Goal: Information Seeking & Learning: Find specific fact

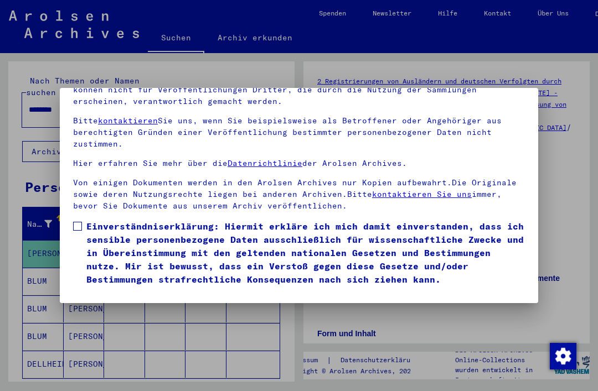
scroll to position [117, 0]
click at [83, 220] on label "Einverständniserklärung: Hiermit erkläre ich mich damit einverstanden, dass ich…" at bounding box center [298, 253] width 451 height 66
click at [126, 292] on button "Ich stimme zu" at bounding box center [115, 302] width 84 height 21
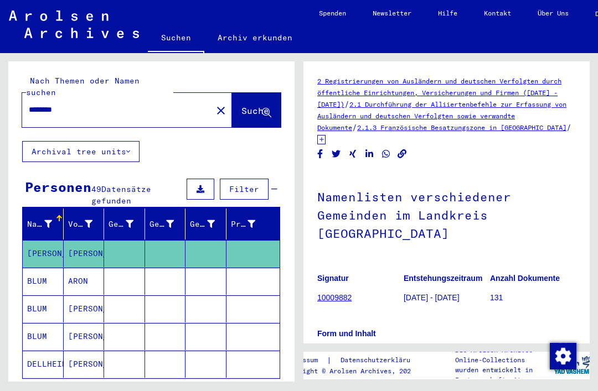
click at [117, 104] on input "********" at bounding box center [117, 110] width 177 height 12
click at [214, 104] on mat-icon "close" at bounding box center [220, 110] width 13 height 13
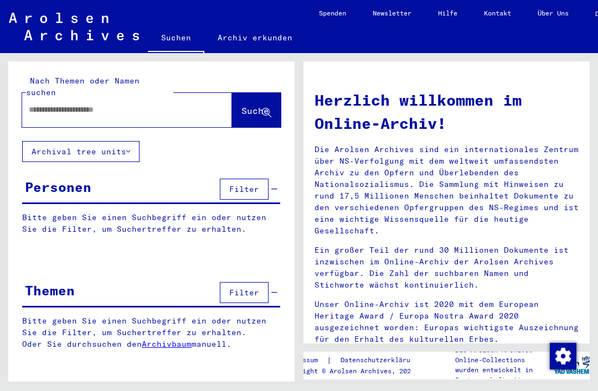
click at [161, 104] on input "text" at bounding box center [114, 110] width 170 height 12
click at [251, 105] on span "Suche" at bounding box center [255, 110] width 28 height 11
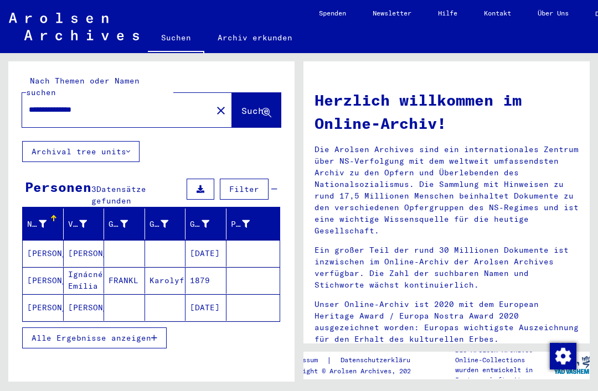
click at [45, 241] on mat-cell "[PERSON_NAME]" at bounding box center [43, 253] width 41 height 27
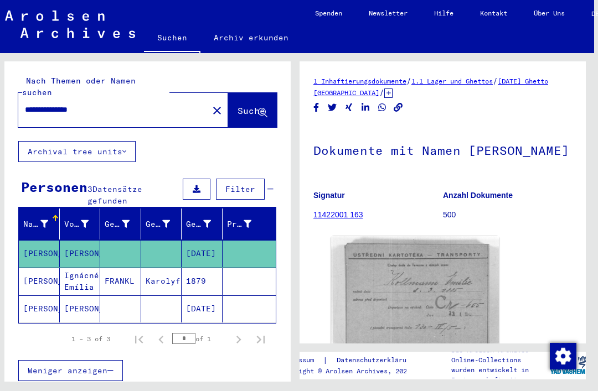
scroll to position [25, 4]
click at [445, 311] on img at bounding box center [415, 295] width 168 height 118
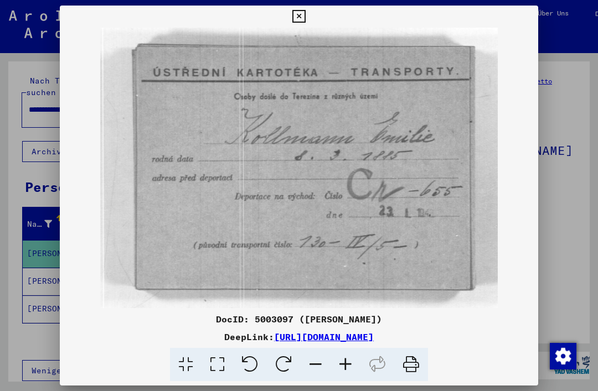
scroll to position [0, 0]
click at [305, 22] on icon at bounding box center [298, 16] width 13 height 13
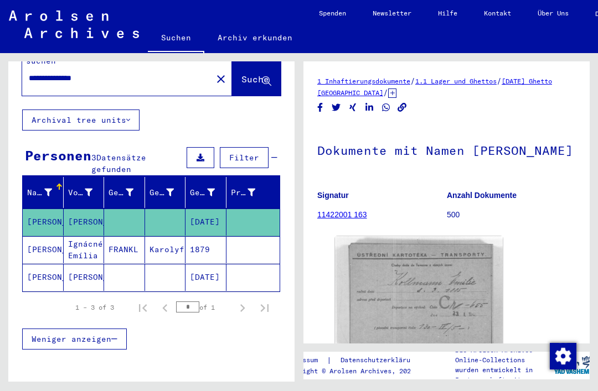
scroll to position [33, 0]
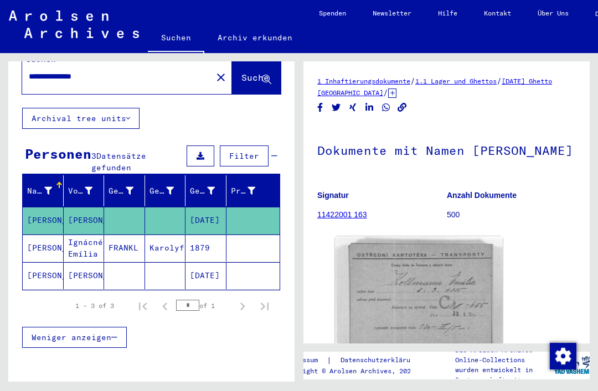
click at [46, 268] on mat-cell "[PERSON_NAME]" at bounding box center [43, 275] width 41 height 27
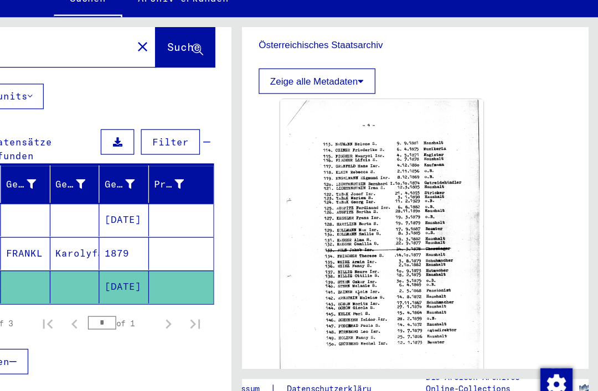
scroll to position [157, 0]
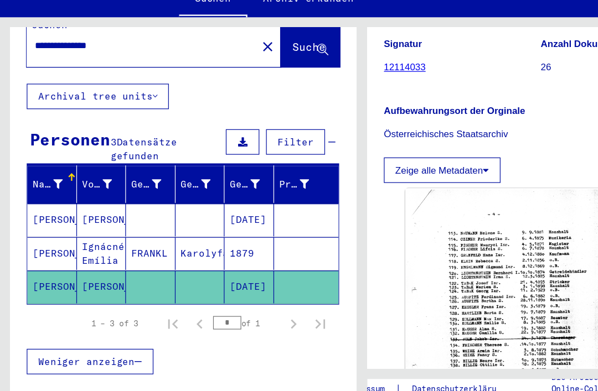
click at [45, 207] on mat-cell "[PERSON_NAME]" at bounding box center [43, 220] width 41 height 27
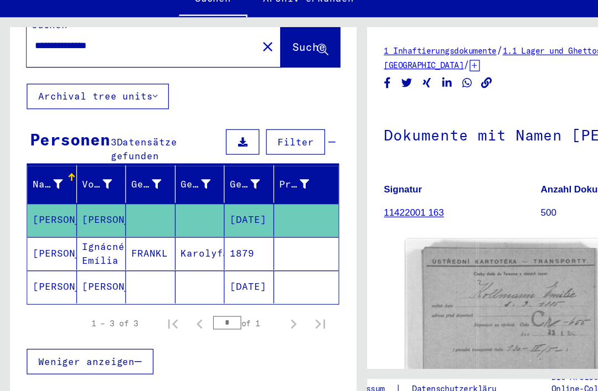
click at [48, 235] on mat-cell "[PERSON_NAME]" at bounding box center [43, 248] width 41 height 27
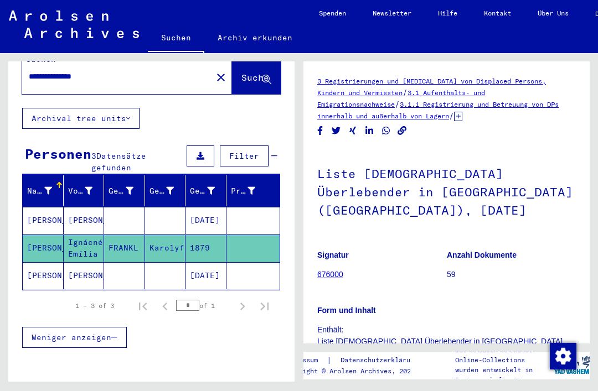
click at [60, 71] on input "**********" at bounding box center [117, 77] width 177 height 12
click at [61, 71] on input "**********" at bounding box center [117, 77] width 177 height 12
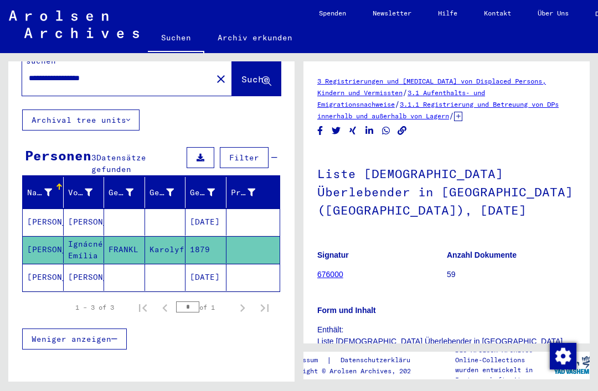
click at [241, 74] on span "Suche" at bounding box center [255, 79] width 28 height 11
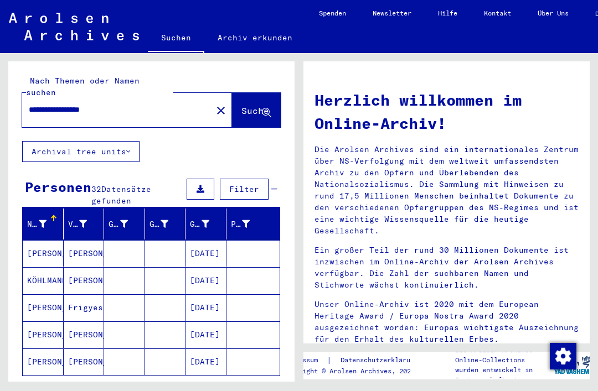
click at [47, 245] on mat-cell "[PERSON_NAME]" at bounding box center [43, 253] width 41 height 27
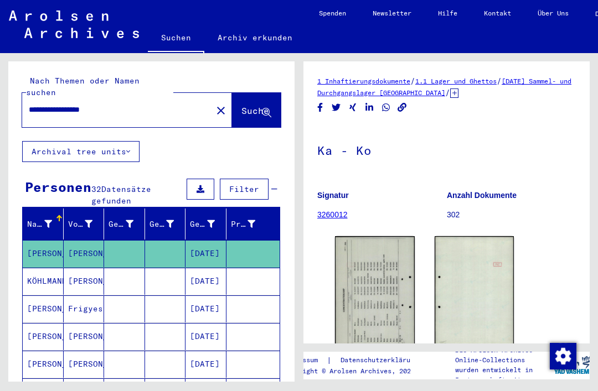
click at [399, 300] on img at bounding box center [375, 292] width 80 height 112
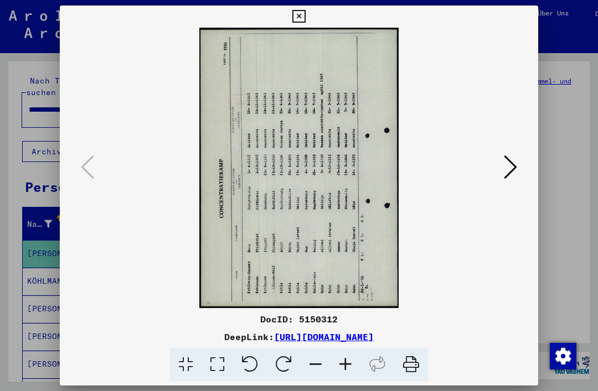
click at [305, 17] on icon at bounding box center [298, 16] width 13 height 13
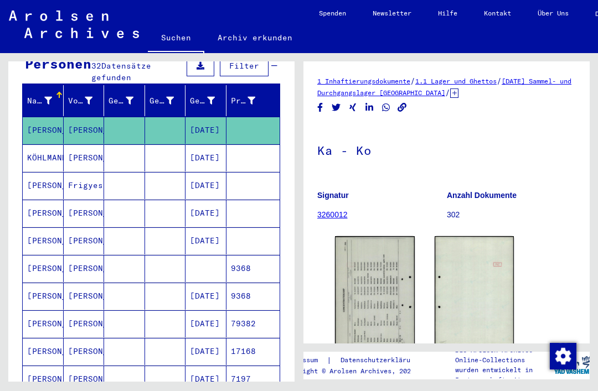
scroll to position [125, 0]
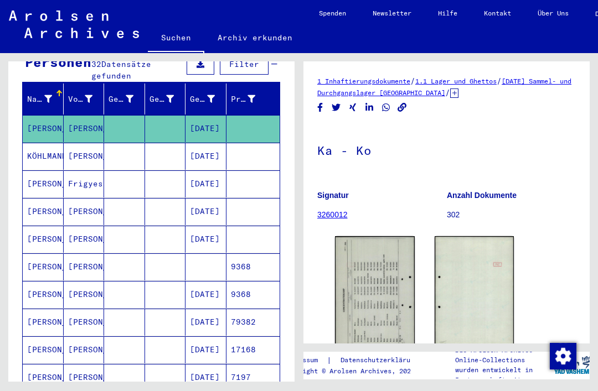
click at [51, 232] on mat-cell "[PERSON_NAME]" at bounding box center [43, 239] width 41 height 27
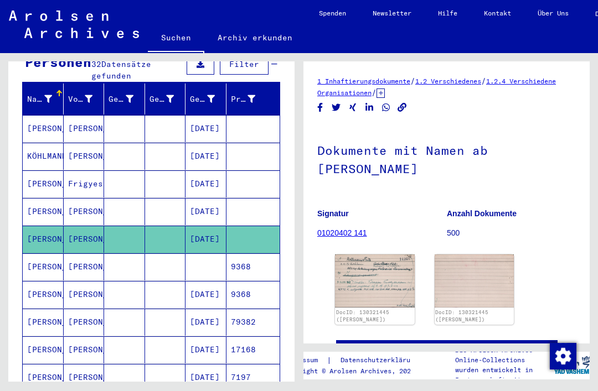
click at [377, 267] on img at bounding box center [375, 281] width 80 height 53
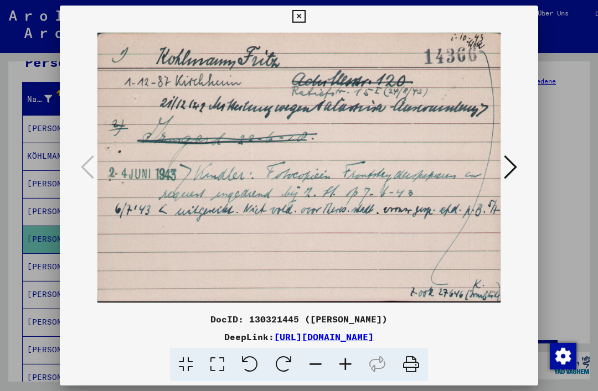
click at [518, 167] on button at bounding box center [510, 168] width 20 height 32
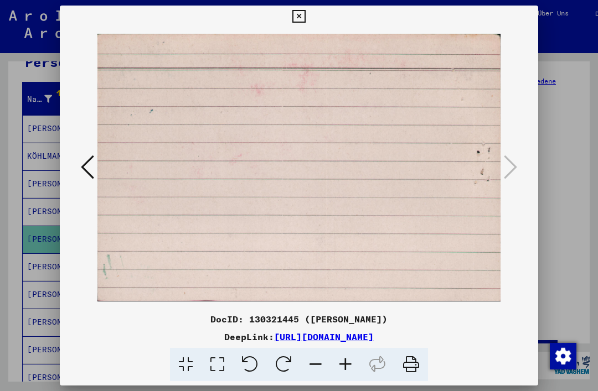
click at [90, 165] on icon at bounding box center [87, 167] width 13 height 27
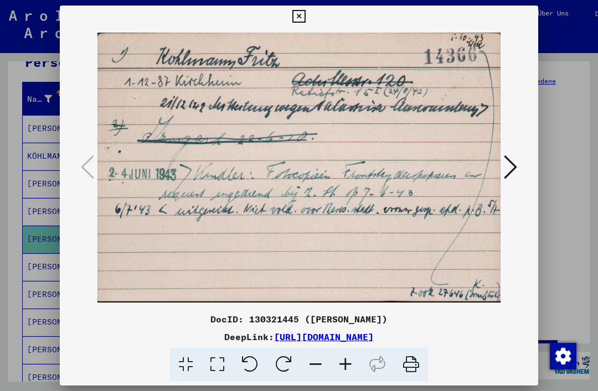
click at [305, 17] on icon at bounding box center [298, 16] width 13 height 13
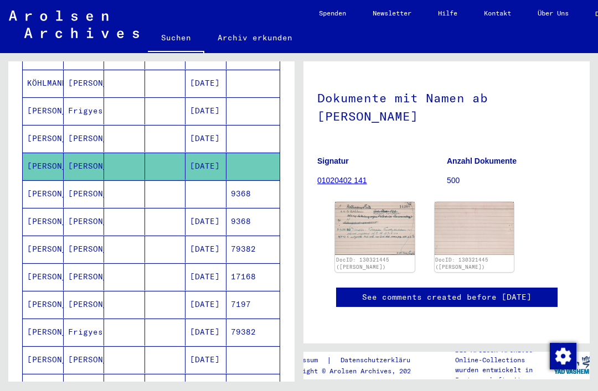
scroll to position [123, 0]
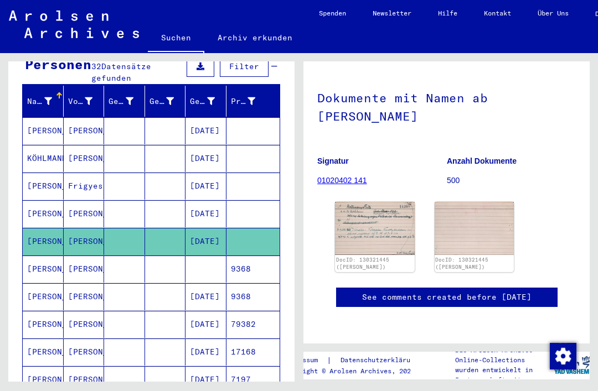
click at [387, 202] on img at bounding box center [375, 228] width 80 height 53
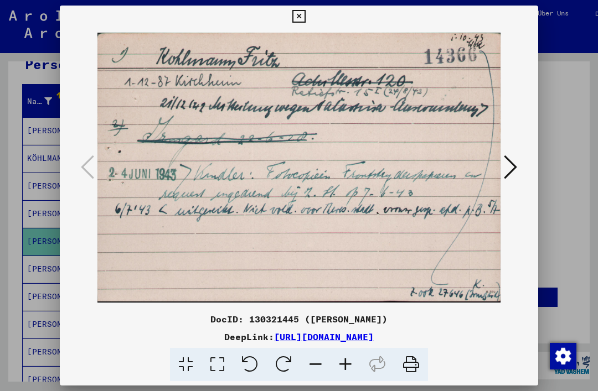
click at [305, 18] on icon at bounding box center [298, 16] width 13 height 13
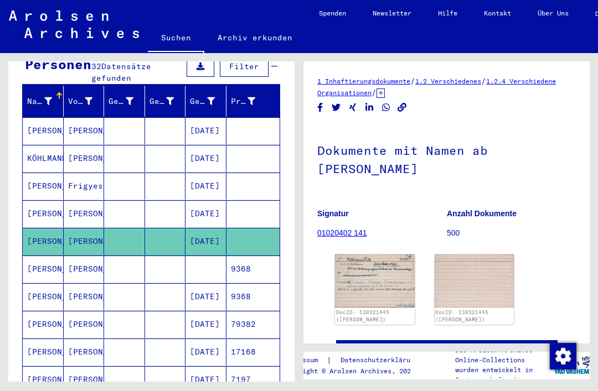
scroll to position [0, 0]
click at [367, 277] on img at bounding box center [375, 281] width 80 height 53
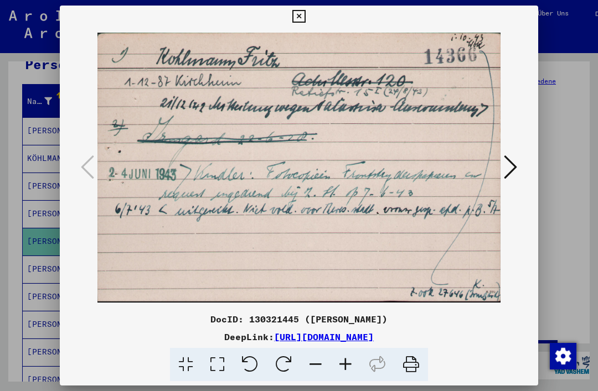
click at [511, 172] on icon at bounding box center [510, 167] width 13 height 27
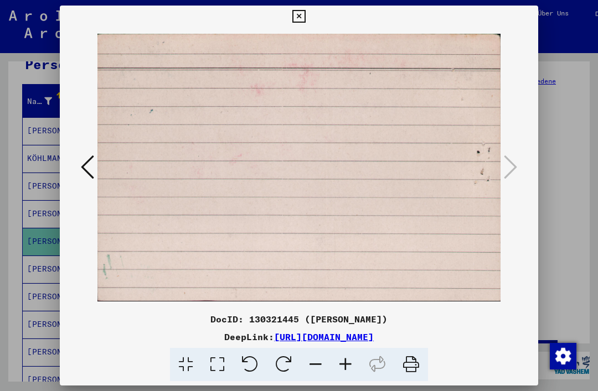
click at [85, 166] on icon at bounding box center [87, 167] width 13 height 27
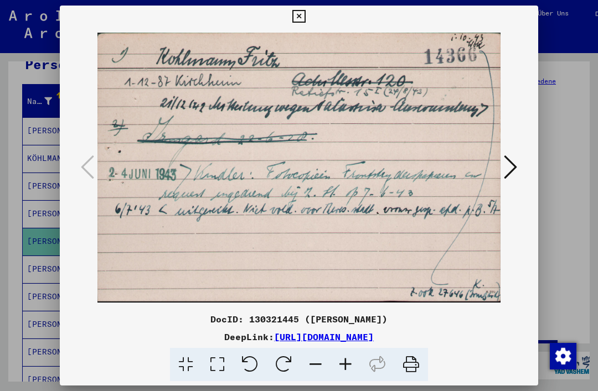
click at [308, 22] on button at bounding box center [298, 17] width 19 height 22
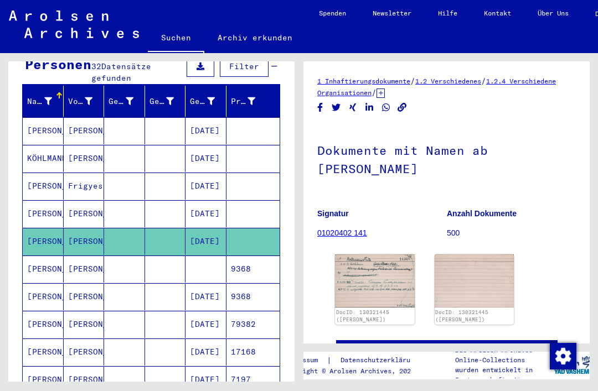
click at [50, 200] on mat-cell "[PERSON_NAME]" at bounding box center [43, 213] width 41 height 27
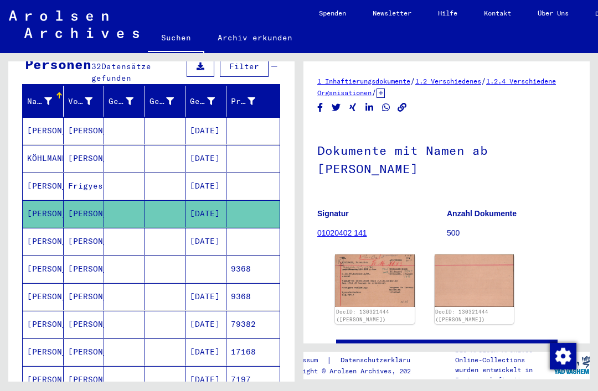
click at [383, 271] on img at bounding box center [375, 281] width 80 height 53
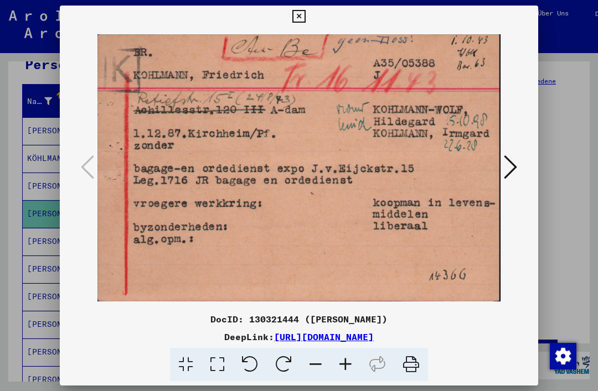
click at [518, 172] on button at bounding box center [510, 168] width 20 height 32
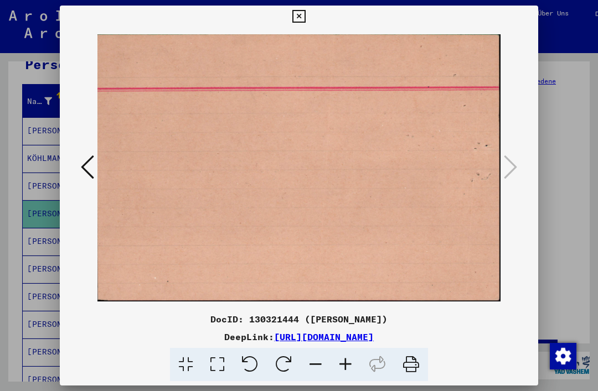
click at [91, 170] on icon at bounding box center [87, 167] width 13 height 27
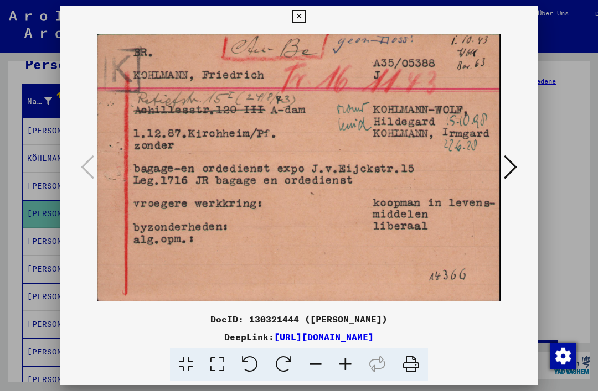
click at [305, 17] on icon at bounding box center [298, 16] width 13 height 13
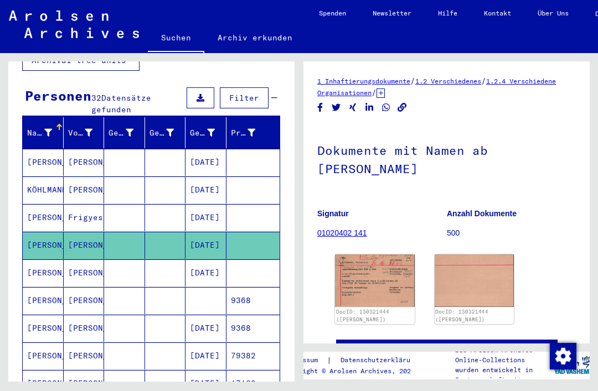
scroll to position [90, 0]
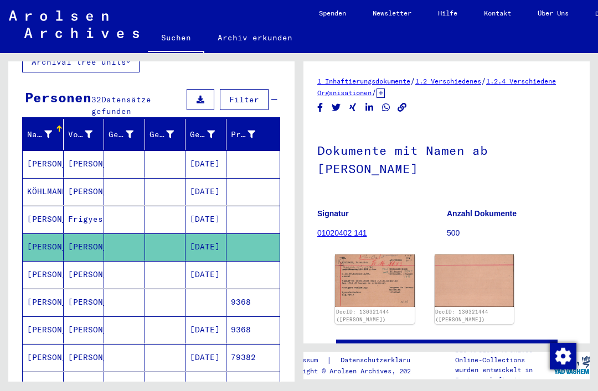
click at [40, 153] on mat-cell "[PERSON_NAME]" at bounding box center [43, 163] width 41 height 27
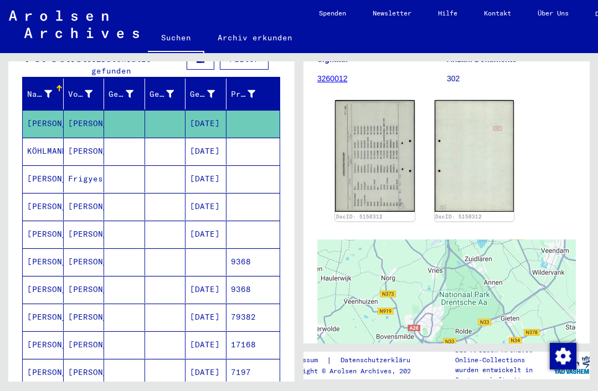
scroll to position [132, 0]
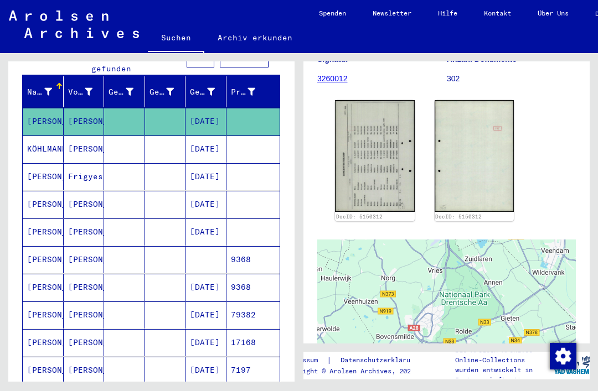
click at [86, 192] on mat-cell "[PERSON_NAME]" at bounding box center [84, 204] width 41 height 27
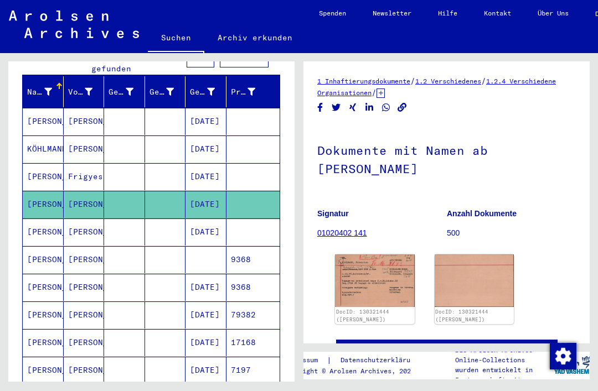
click at [46, 226] on mat-cell "[PERSON_NAME]" at bounding box center [43, 232] width 41 height 27
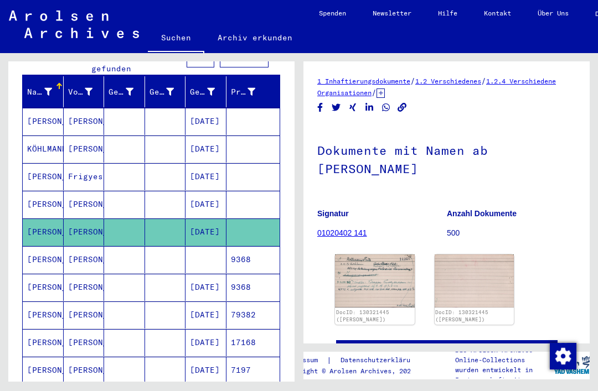
click at [374, 278] on img at bounding box center [375, 281] width 80 height 53
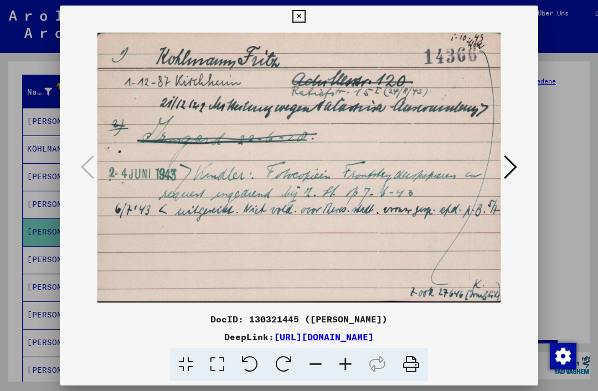
click at [308, 25] on button at bounding box center [298, 17] width 19 height 22
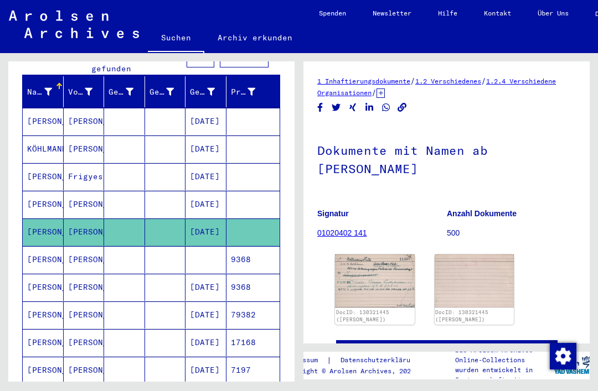
click at [39, 257] on mat-cell "[PERSON_NAME]" at bounding box center [43, 259] width 41 height 27
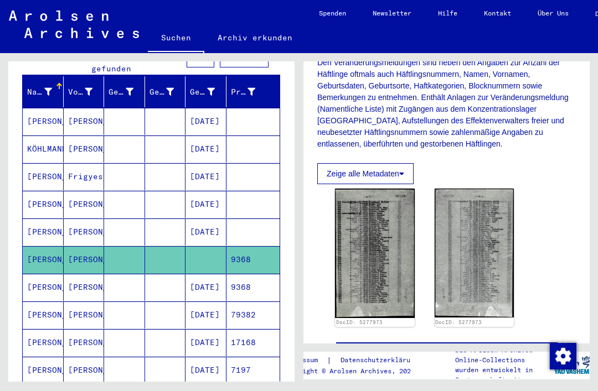
scroll to position [226, 0]
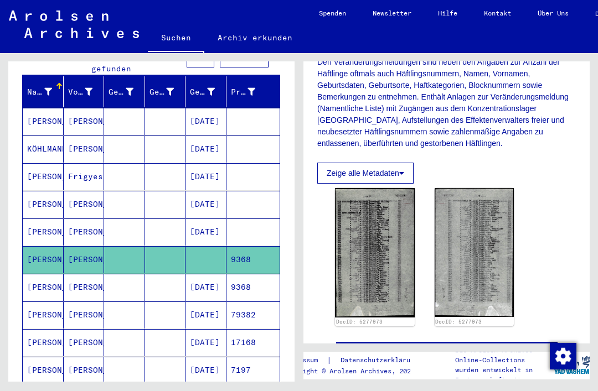
click at [389, 289] on img at bounding box center [375, 252] width 80 height 129
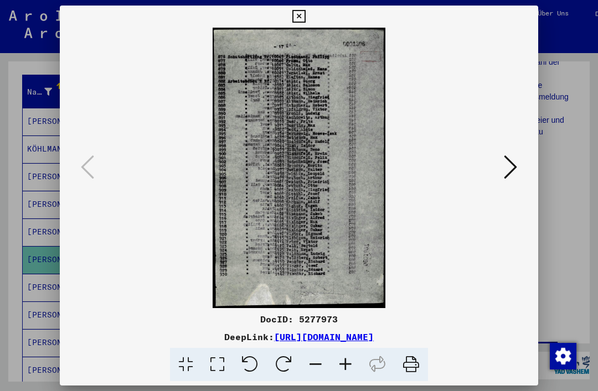
click at [511, 169] on icon at bounding box center [510, 167] width 13 height 27
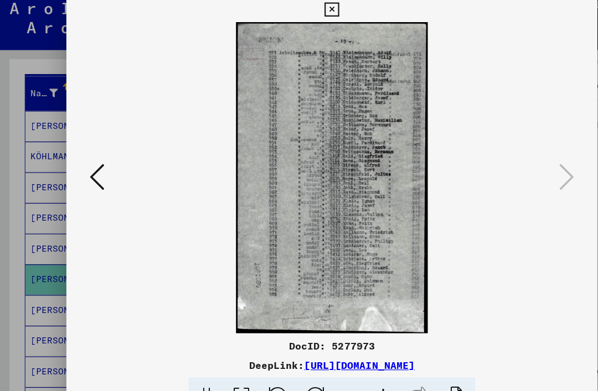
click at [308, 17] on button at bounding box center [298, 17] width 19 height 22
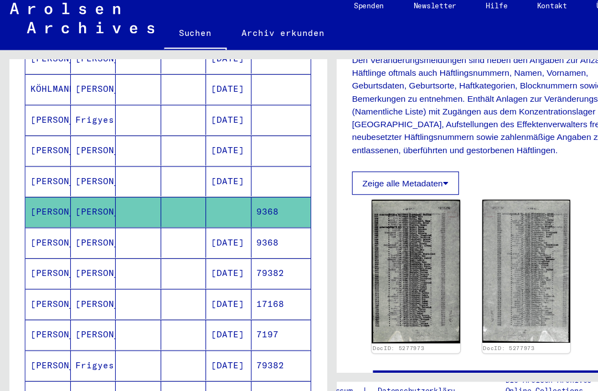
scroll to position [224, 0]
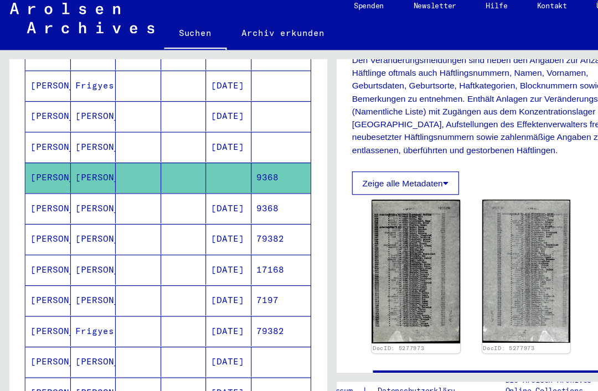
click at [52, 182] on mat-cell "[PERSON_NAME]" at bounding box center [43, 195] width 41 height 27
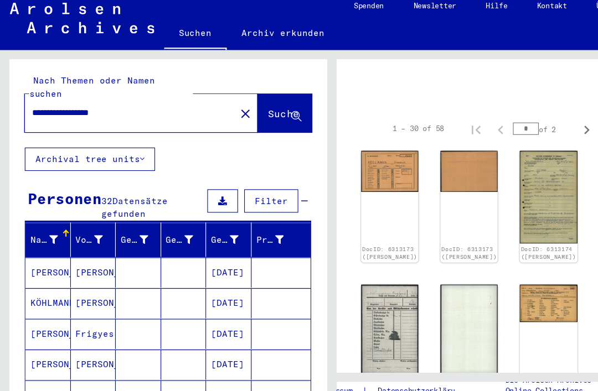
click at [75, 104] on input "**********" at bounding box center [117, 110] width 177 height 12
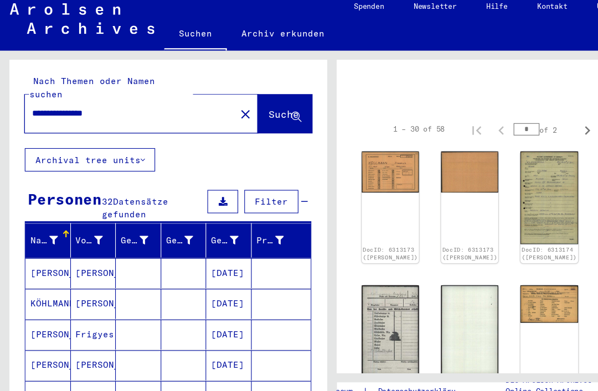
type input "**********"
click at [241, 105] on span "Suche" at bounding box center [255, 110] width 28 height 11
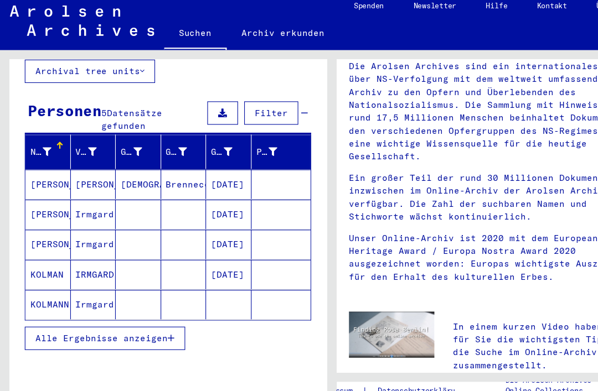
scroll to position [80, 0]
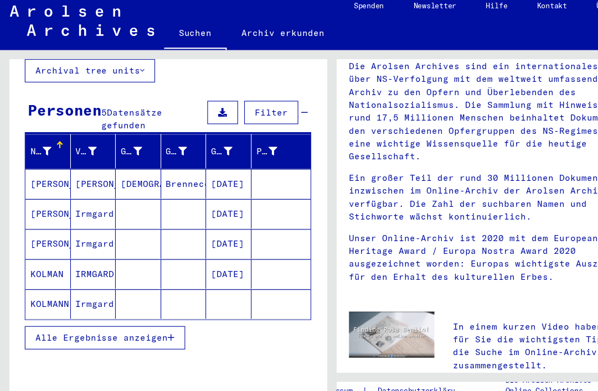
click at [90, 188] on mat-cell "Irmgard" at bounding box center [84, 201] width 41 height 27
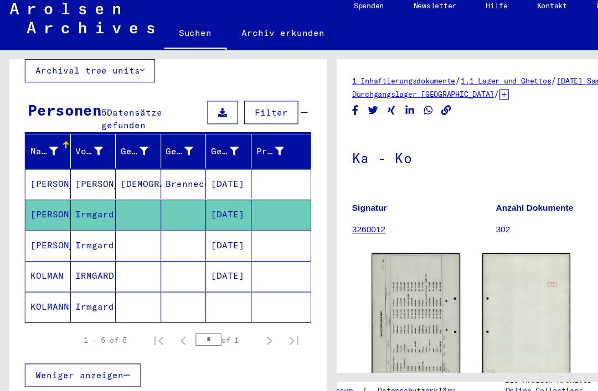
click at [48, 216] on mat-cell "[PERSON_NAME]" at bounding box center [43, 229] width 41 height 27
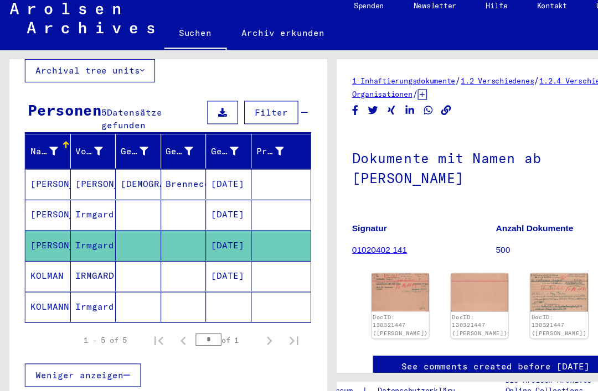
click at [354, 255] on img at bounding box center [360, 272] width 51 height 34
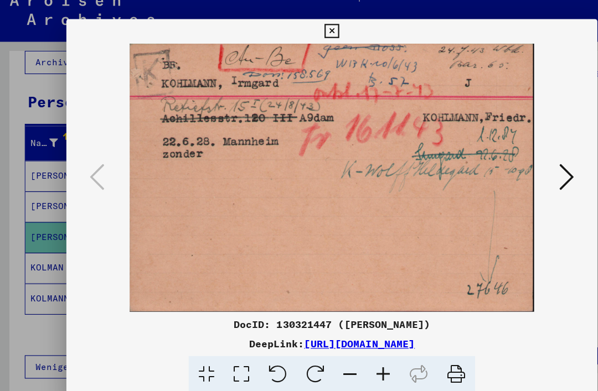
click at [506, 162] on icon at bounding box center [510, 167] width 13 height 27
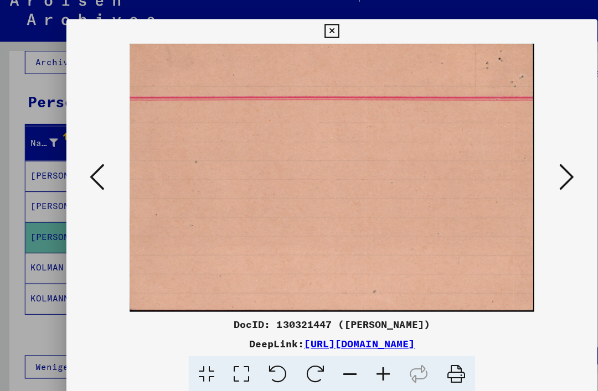
click at [513, 162] on icon at bounding box center [510, 167] width 13 height 27
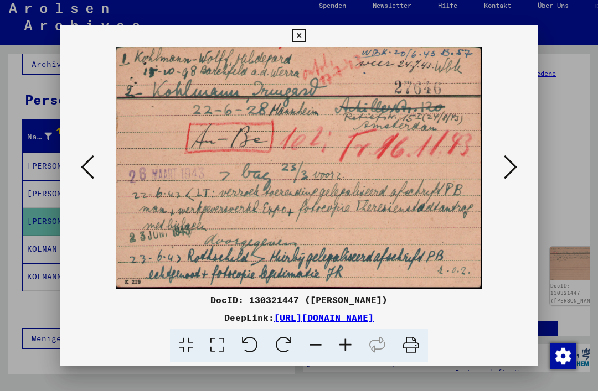
click at [505, 169] on icon at bounding box center [510, 167] width 13 height 27
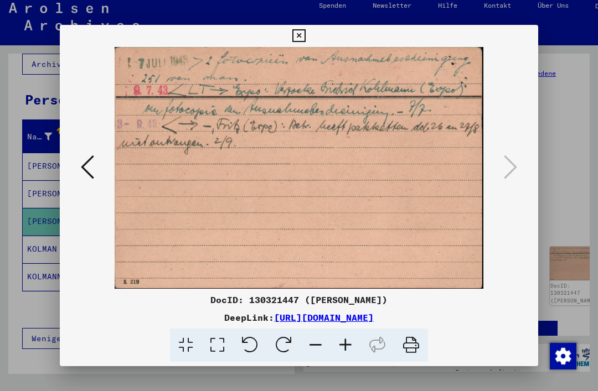
click at [308, 43] on button at bounding box center [298, 36] width 19 height 22
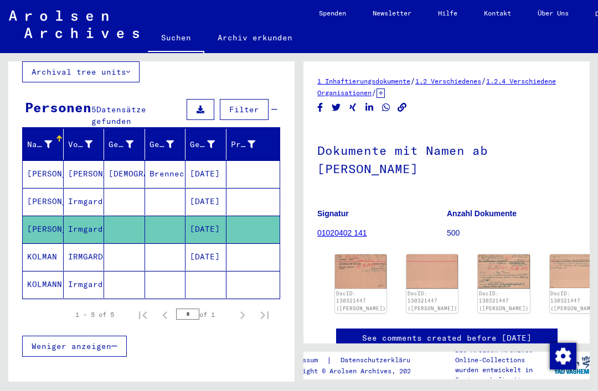
click at [48, 246] on mat-cell "KOLMAN" at bounding box center [43, 256] width 41 height 27
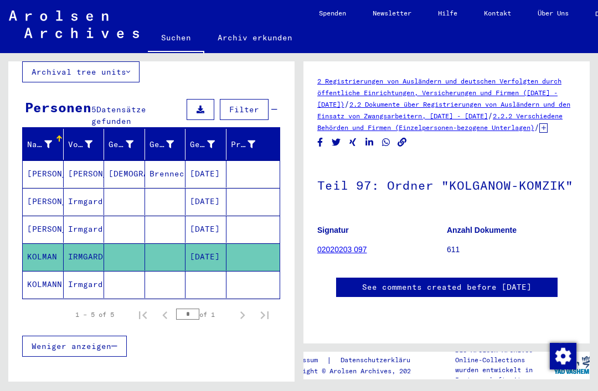
scroll to position [190, 0]
click at [48, 276] on mat-cell "KOLMANN" at bounding box center [43, 284] width 41 height 27
